Goal: Task Accomplishment & Management: Manage account settings

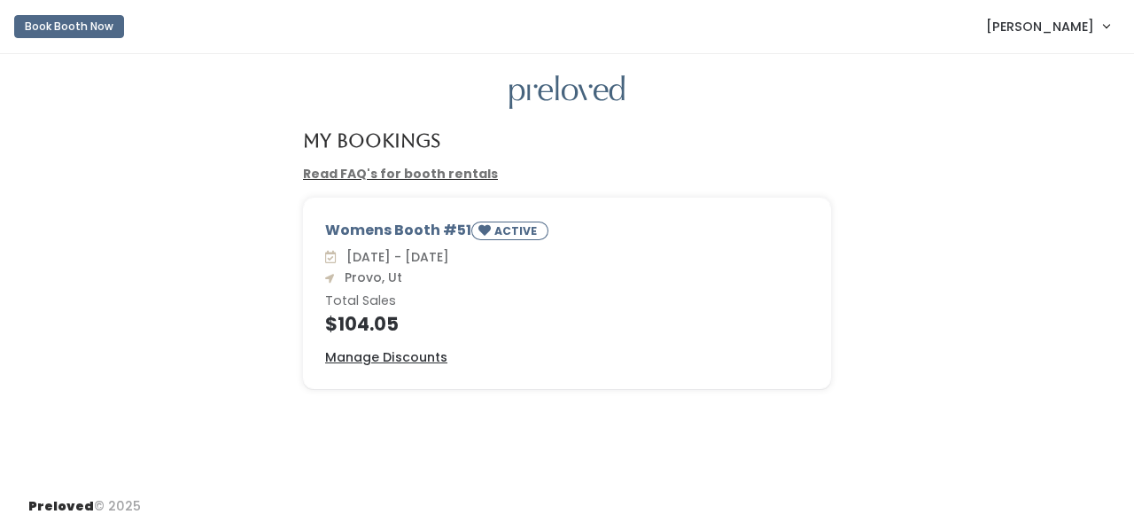
click at [1028, 22] on span "[PERSON_NAME]" at bounding box center [1040, 26] width 108 height 19
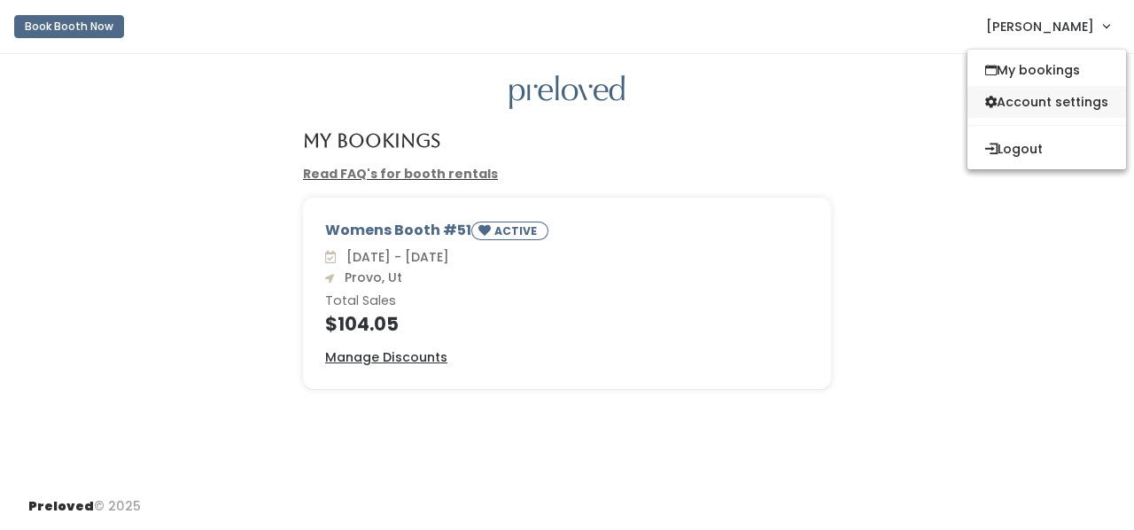
click at [1026, 102] on link "Account settings" at bounding box center [1046, 102] width 159 height 32
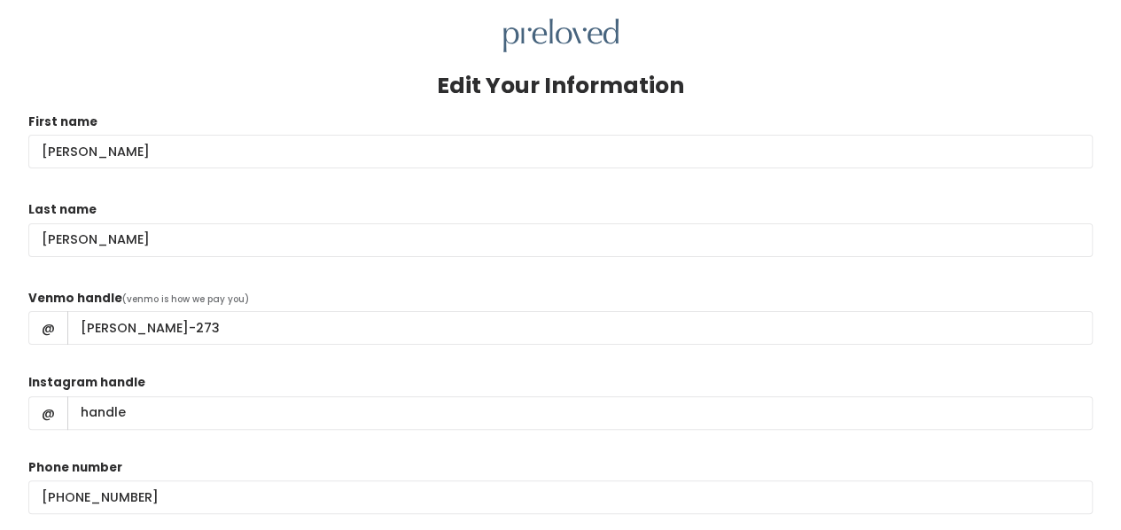
scroll to position [66, 0]
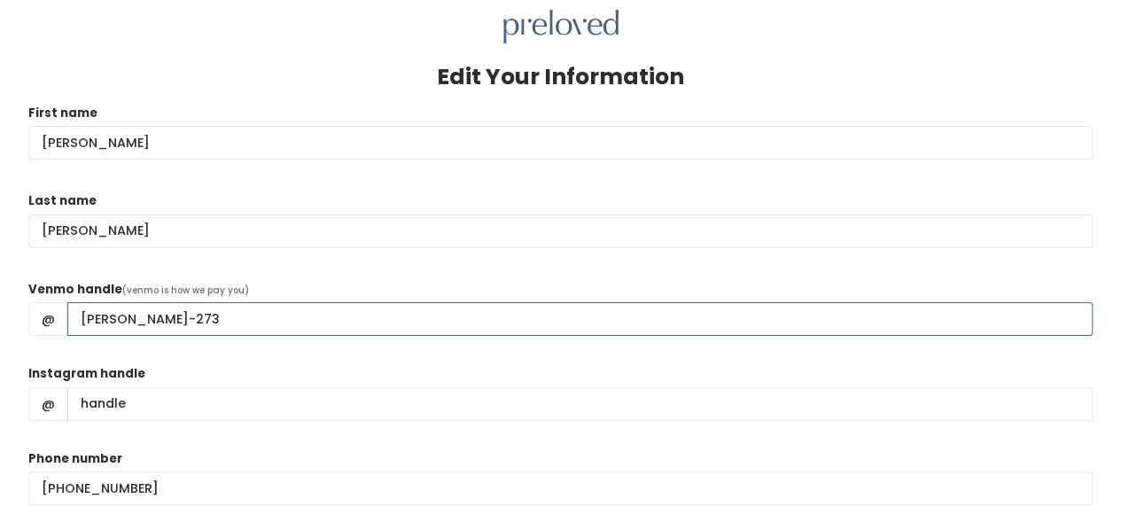
click at [85, 316] on input "sarah-russell-273" at bounding box center [579, 319] width 1025 height 34
click at [129, 316] on input "Sarah-russell-273" at bounding box center [579, 319] width 1025 height 34
type input "Sarah-Russell-273"
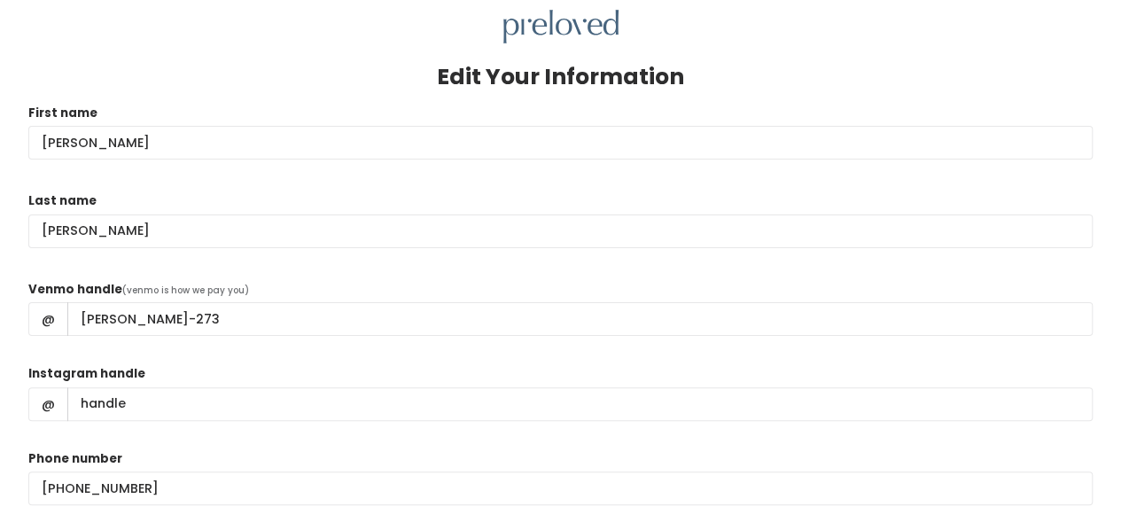
click at [198, 351] on form "First name Sarah Last name Russell Venmo handle (venmo is how we pay you) @ Sar…" at bounding box center [560, 346] width 1064 height 484
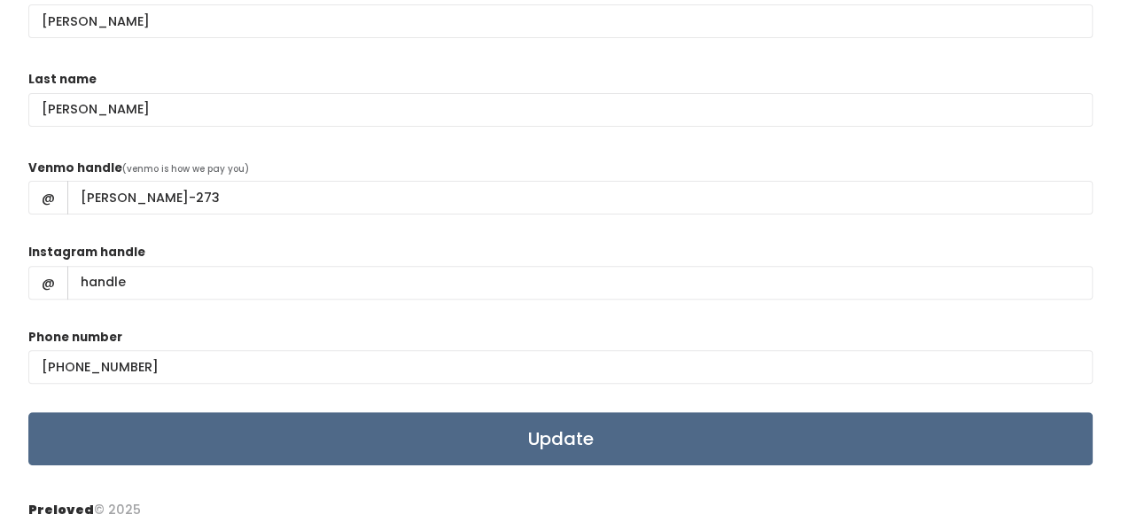
scroll to position [191, 0]
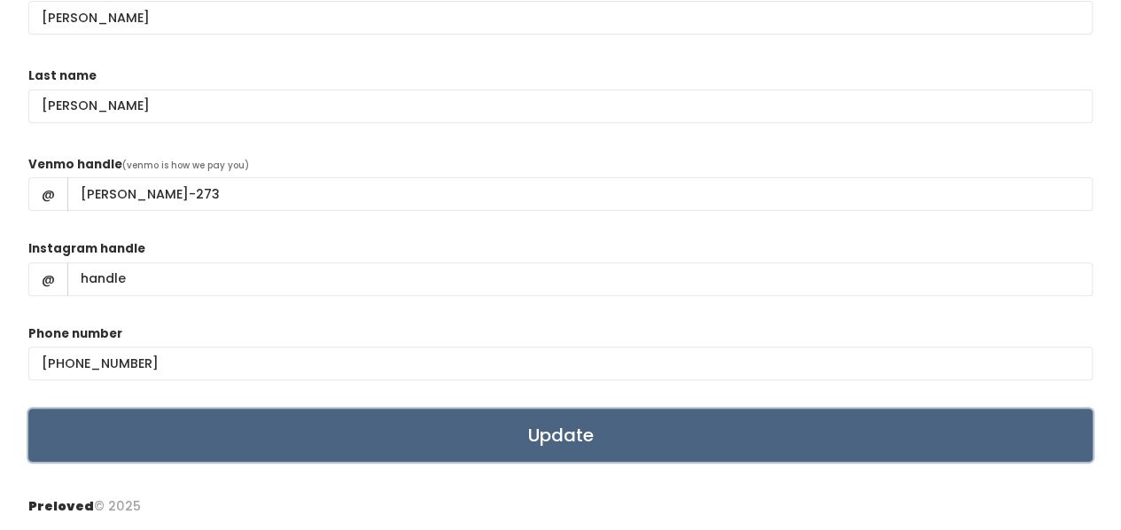
click at [397, 453] on input "Update" at bounding box center [560, 434] width 1064 height 53
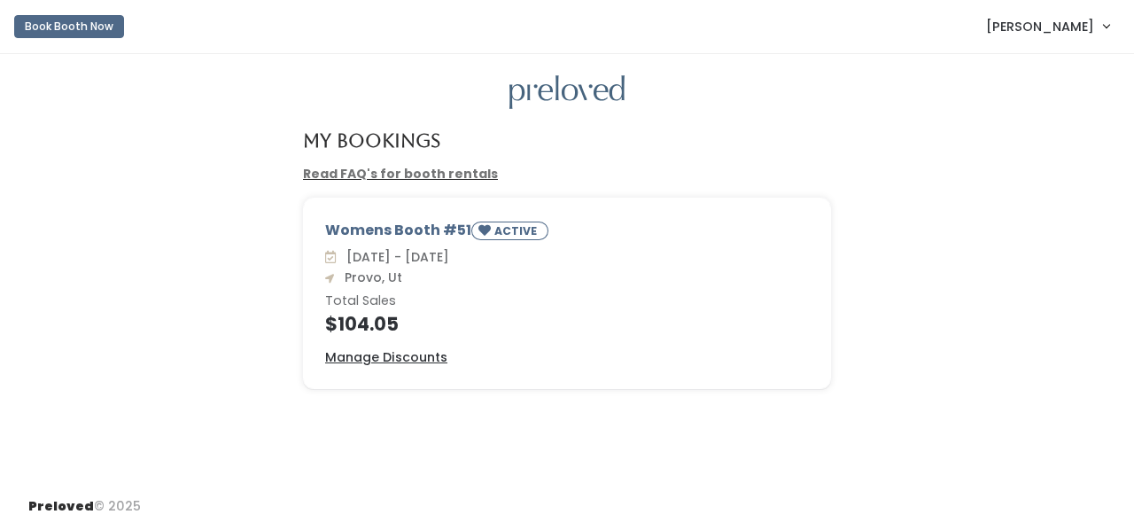
click at [1030, 32] on span "[PERSON_NAME]" at bounding box center [1040, 26] width 108 height 19
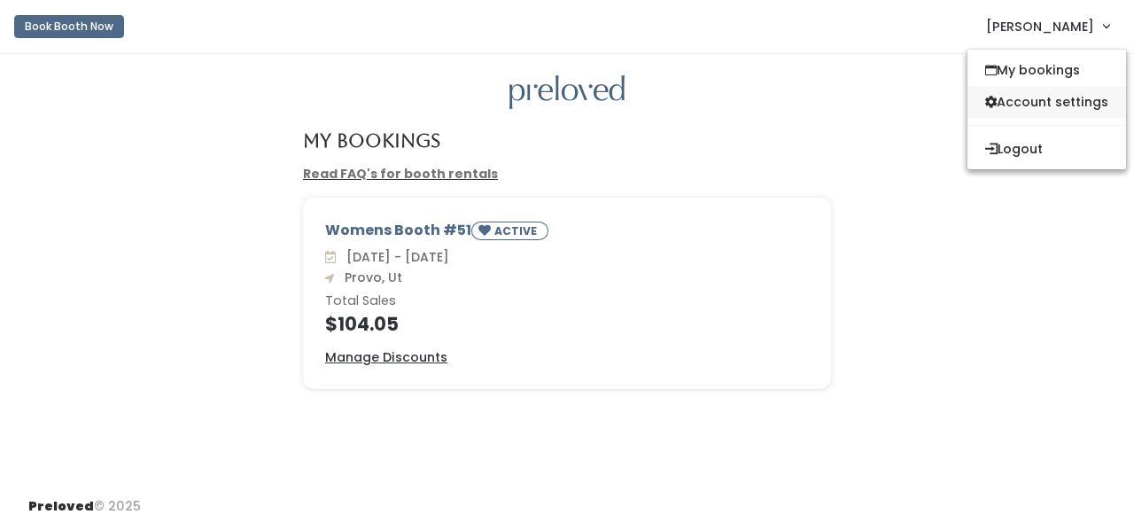
click at [1030, 100] on link "Account settings" at bounding box center [1046, 102] width 159 height 32
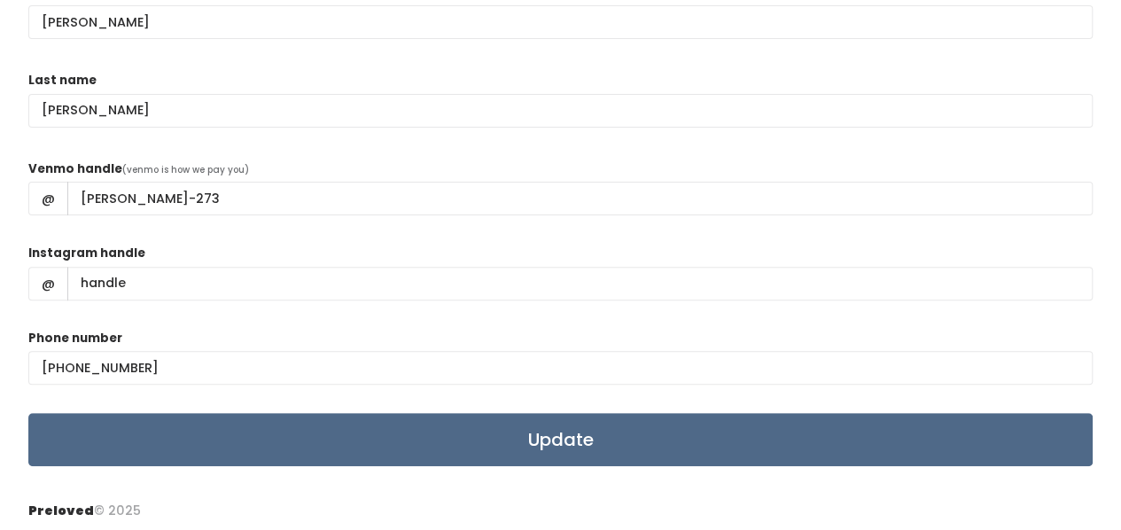
scroll to position [191, 0]
